Goal: Task Accomplishment & Management: Manage account settings

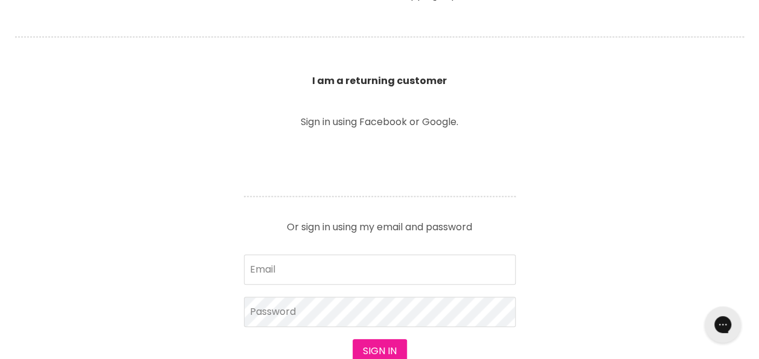
click at [374, 344] on button "Sign in" at bounding box center [380, 351] width 54 height 24
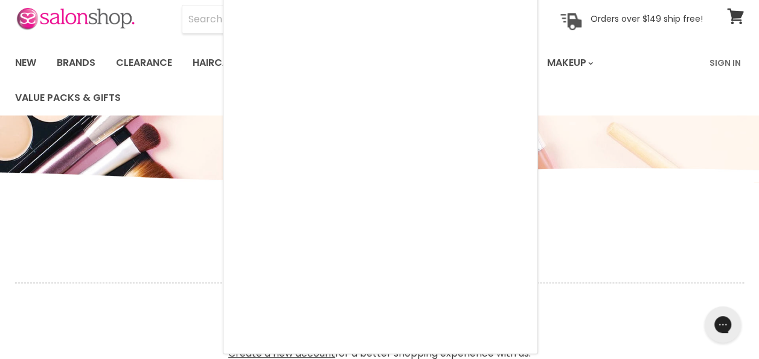
scroll to position [18, 0]
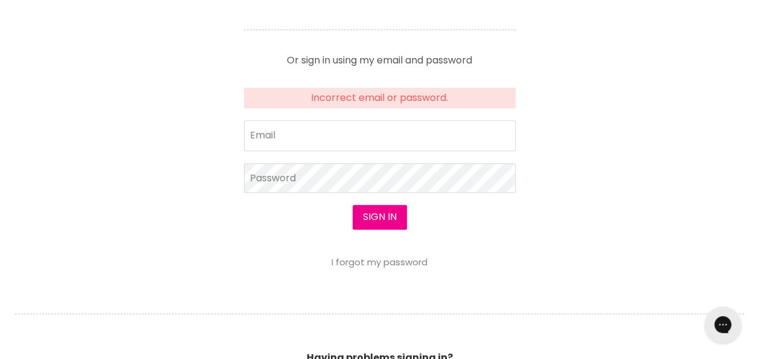
scroll to position [582, 0]
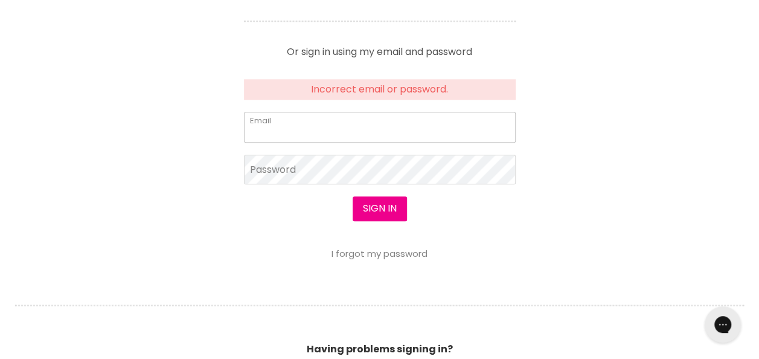
click at [298, 119] on input "Email" at bounding box center [380, 127] width 272 height 30
click at [378, 203] on button "Sign in" at bounding box center [380, 208] width 54 height 24
click at [300, 122] on input "Email" at bounding box center [380, 127] width 272 height 30
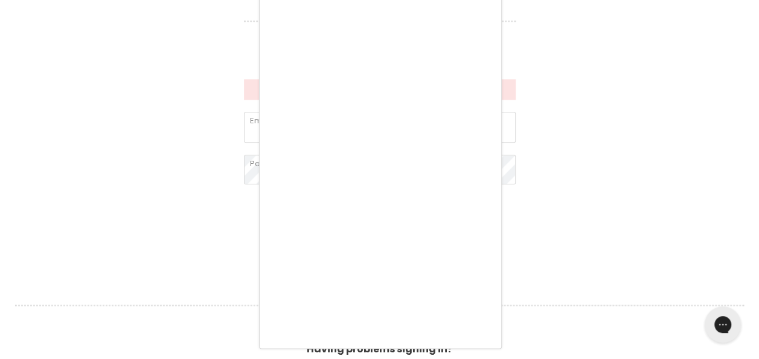
scroll to position [576, 0]
click at [606, 97] on div at bounding box center [379, 179] width 759 height 359
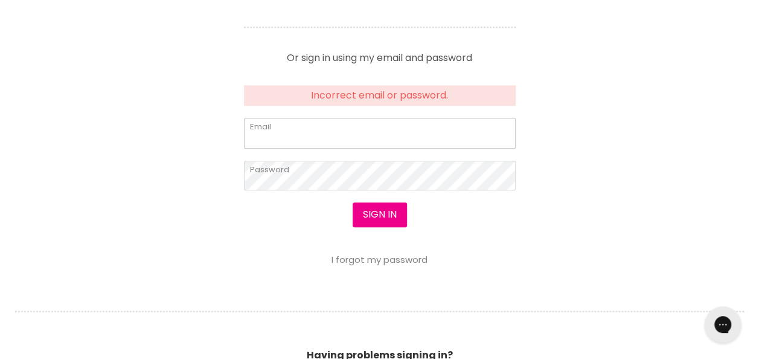
click at [283, 124] on input "Email" at bounding box center [380, 133] width 272 height 30
type input "[EMAIL_ADDRESS][DOMAIN_NAME]"
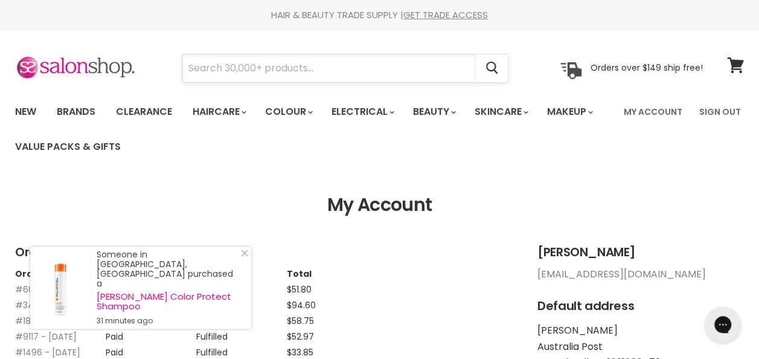
click at [329, 68] on input "Search" at bounding box center [328, 68] width 293 height 28
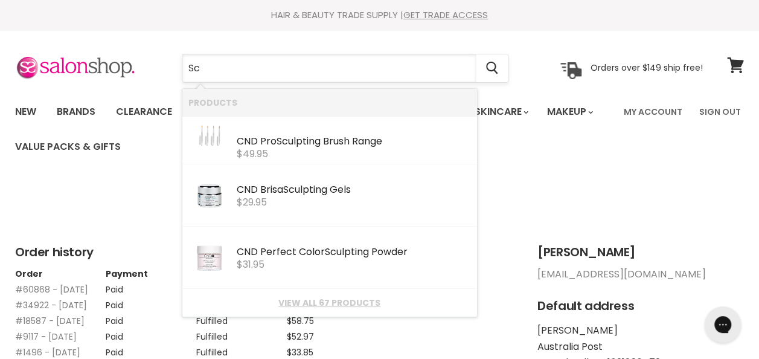
type input "S"
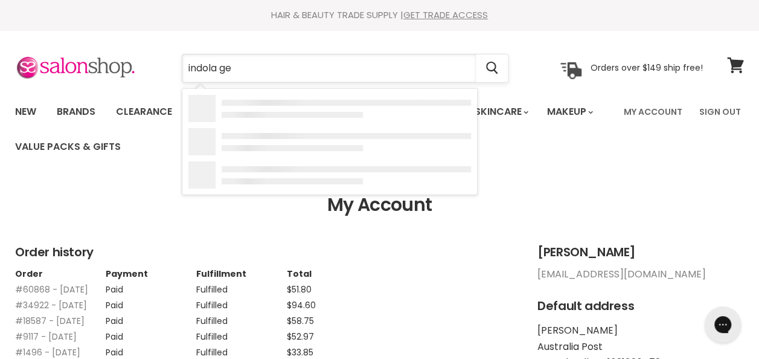
type input "indola gel"
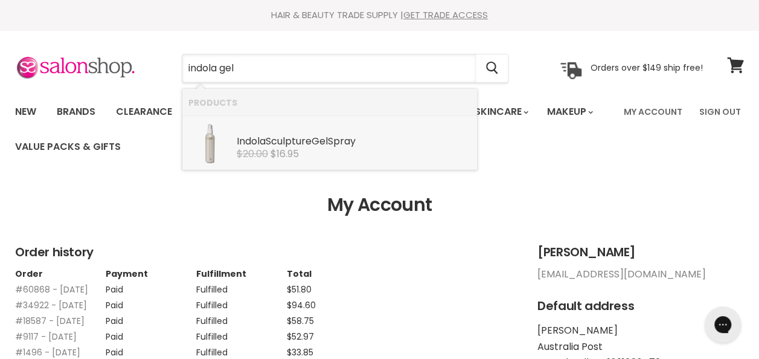
click at [312, 141] on div "Indola Sculpture Gel Spray" at bounding box center [354, 142] width 234 height 13
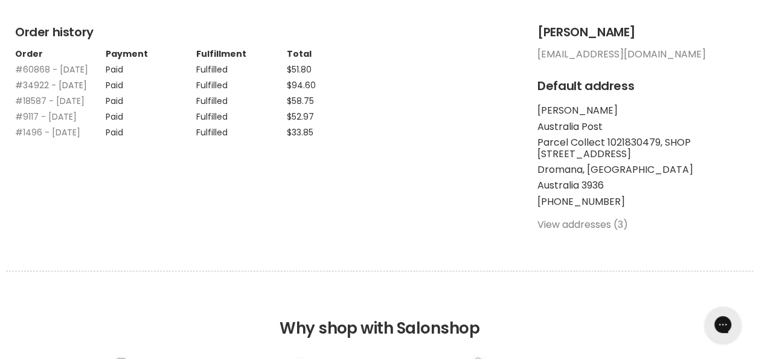
click at [51, 91] on link "#34922 - 13 May, 2022" at bounding box center [51, 85] width 72 height 12
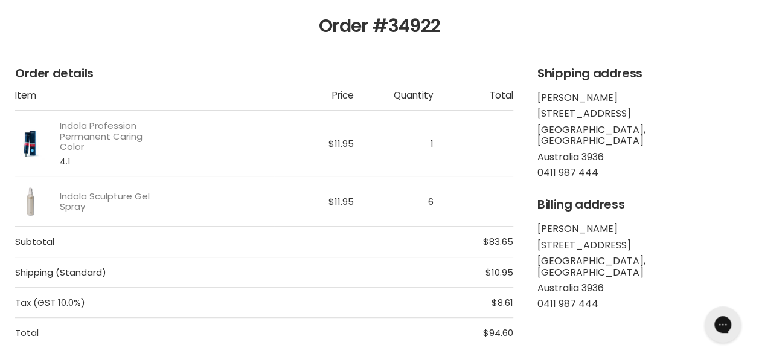
scroll to position [180, 0]
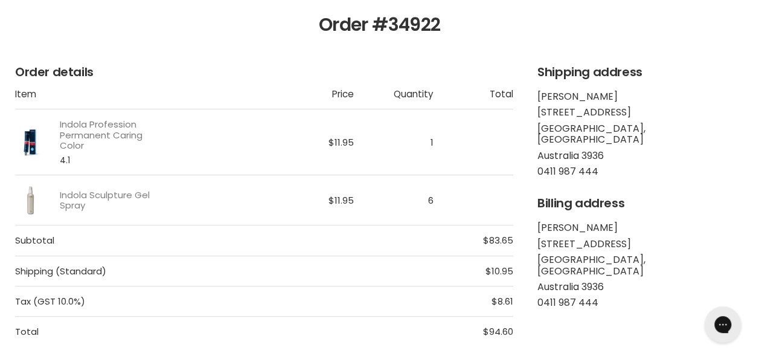
click at [97, 132] on link "Indola Profession Permanent Caring Color" at bounding box center [112, 134] width 104 height 31
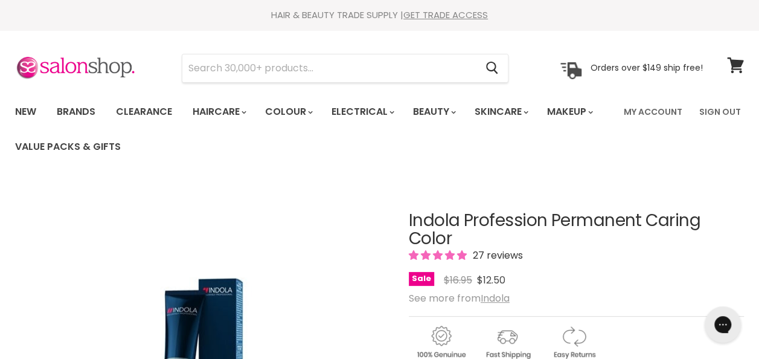
click at [539, 11] on div "HAIR & BEAUTY TRADE SUPPLY | GET TRADE ACCESS" at bounding box center [379, 15] width 759 height 12
